Goal: Transaction & Acquisition: Subscribe to service/newsletter

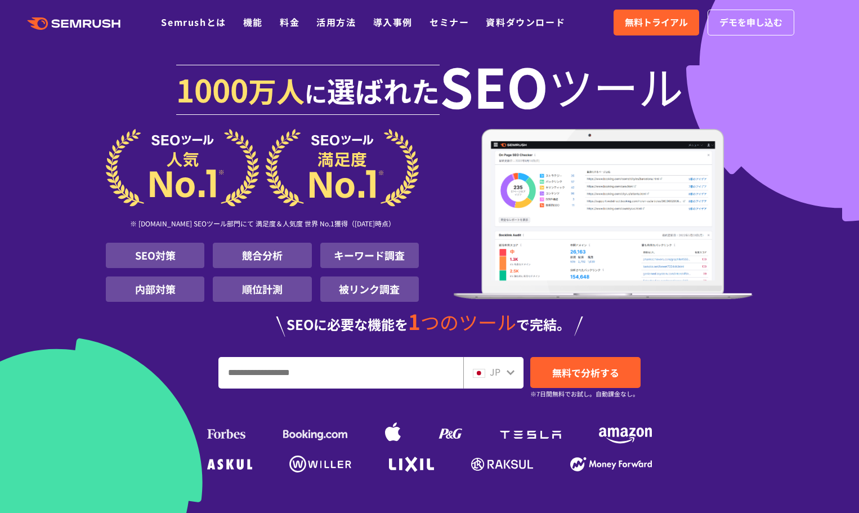
drag, startPoint x: 782, startPoint y: 73, endPoint x: 774, endPoint y: 75, distance: 8.2
click at [753, 73] on div "[DATE] 万人 に 選ばれた SEO ツール ※ [DOMAIN_NAME] SEOツール部門にて 満足度＆人気度 世界 No.1獲得（[DATE]時点）…" at bounding box center [429, 266] width 647 height 420
click at [88, 28] on icon ".cls {fill: #FF642D;}" at bounding box center [74, 23] width 127 height 12
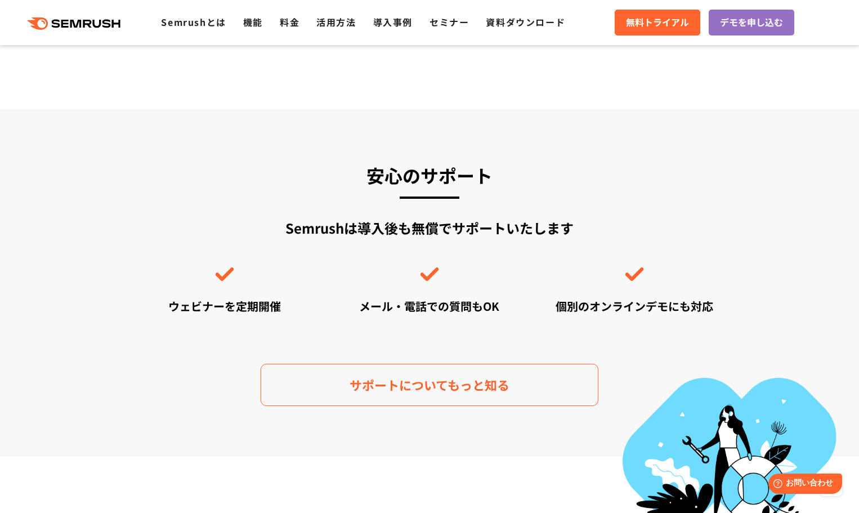
scroll to position [3095, 0]
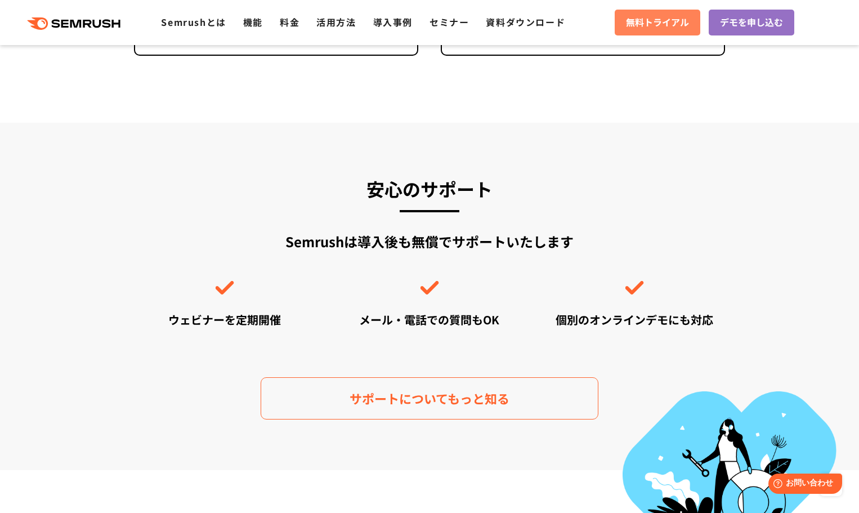
click at [647, 23] on span "無料トライアル" at bounding box center [657, 22] width 63 height 15
click at [85, 17] on icon ".cls {fill: #FF642D;}" at bounding box center [74, 23] width 127 height 12
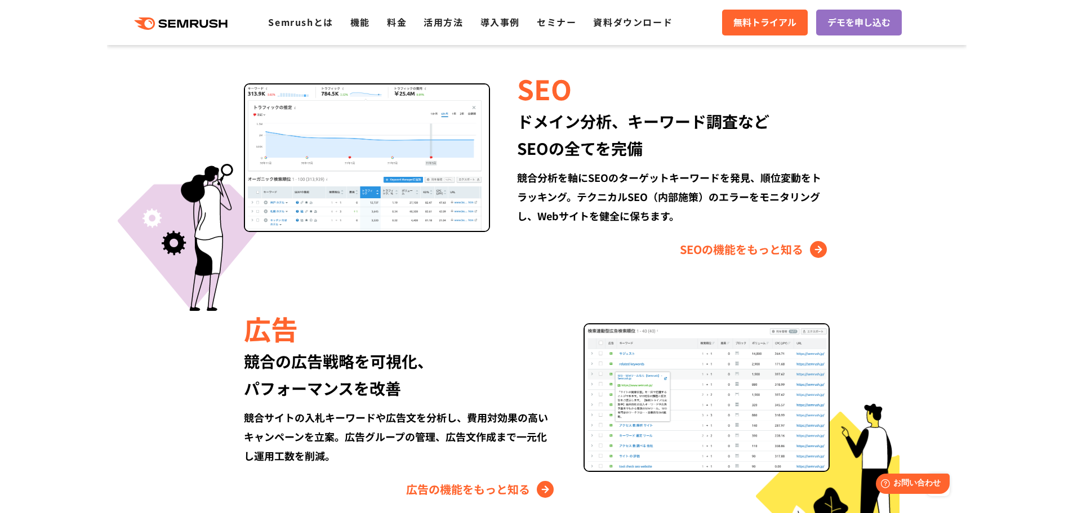
scroll to position [1070, 0]
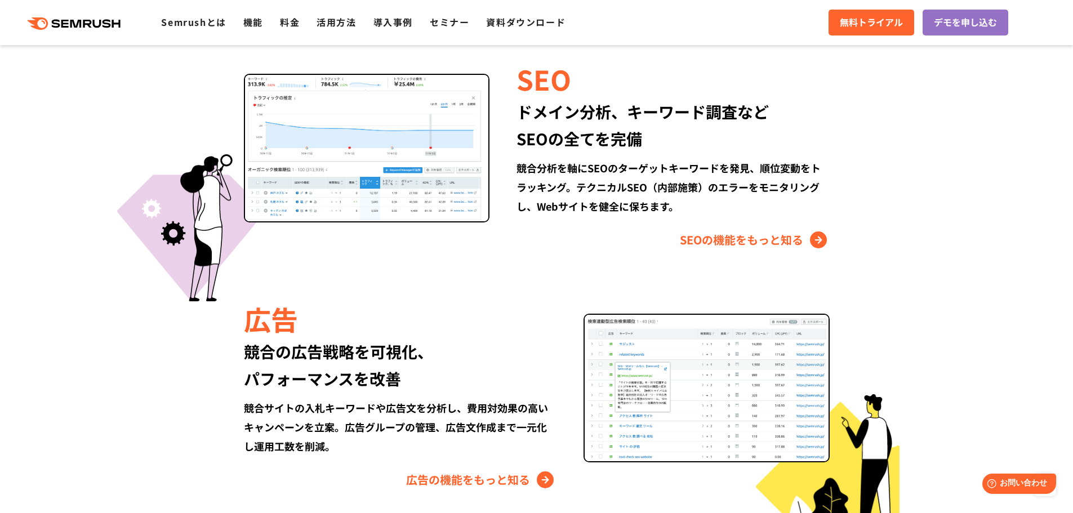
click at [93, 17] on icon ".cls {fill: #FF642D;}" at bounding box center [74, 23] width 127 height 12
